Goal: Task Accomplishment & Management: Use online tool/utility

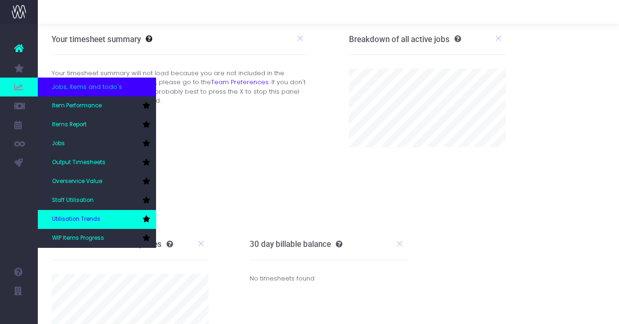
click at [96, 211] on link "Utilisation Trends" at bounding box center [97, 219] width 118 height 19
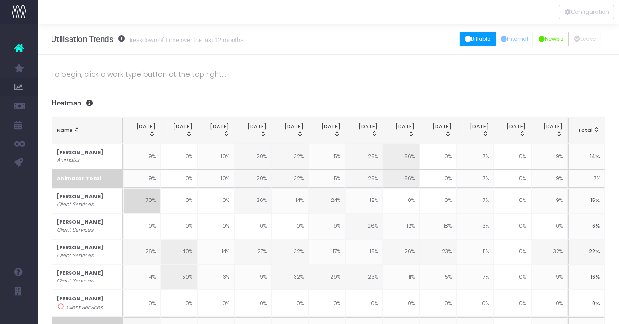
click at [472, 40] on button "Billable" at bounding box center [477, 39] width 36 height 15
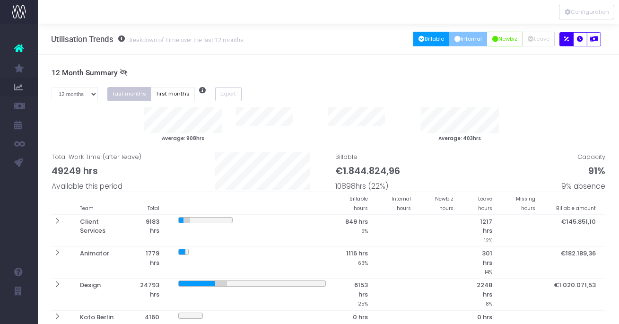
click at [470, 42] on button "Internal" at bounding box center [468, 39] width 38 height 15
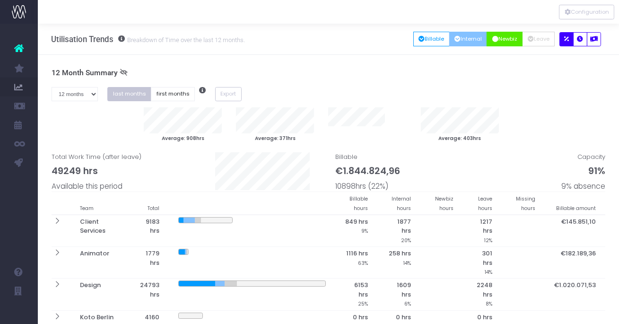
click at [508, 37] on button "Newbiz" at bounding box center [504, 39] width 36 height 15
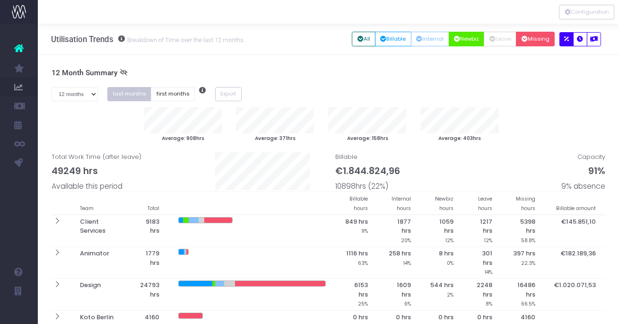
click at [527, 39] on icon "button" at bounding box center [524, 39] width 6 height 0
click at [577, 39] on icon "button" at bounding box center [580, 39] width 6 height 0
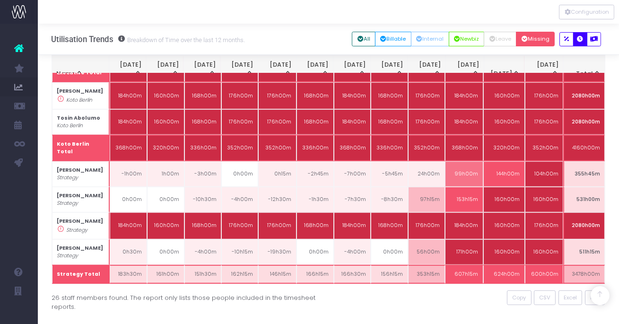
scroll to position [1001, 0]
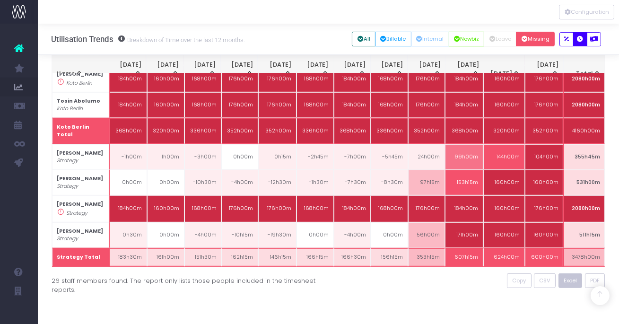
click at [563, 275] on button "Excel" at bounding box center [570, 280] width 24 height 15
